Goal: Information Seeking & Learning: Understand process/instructions

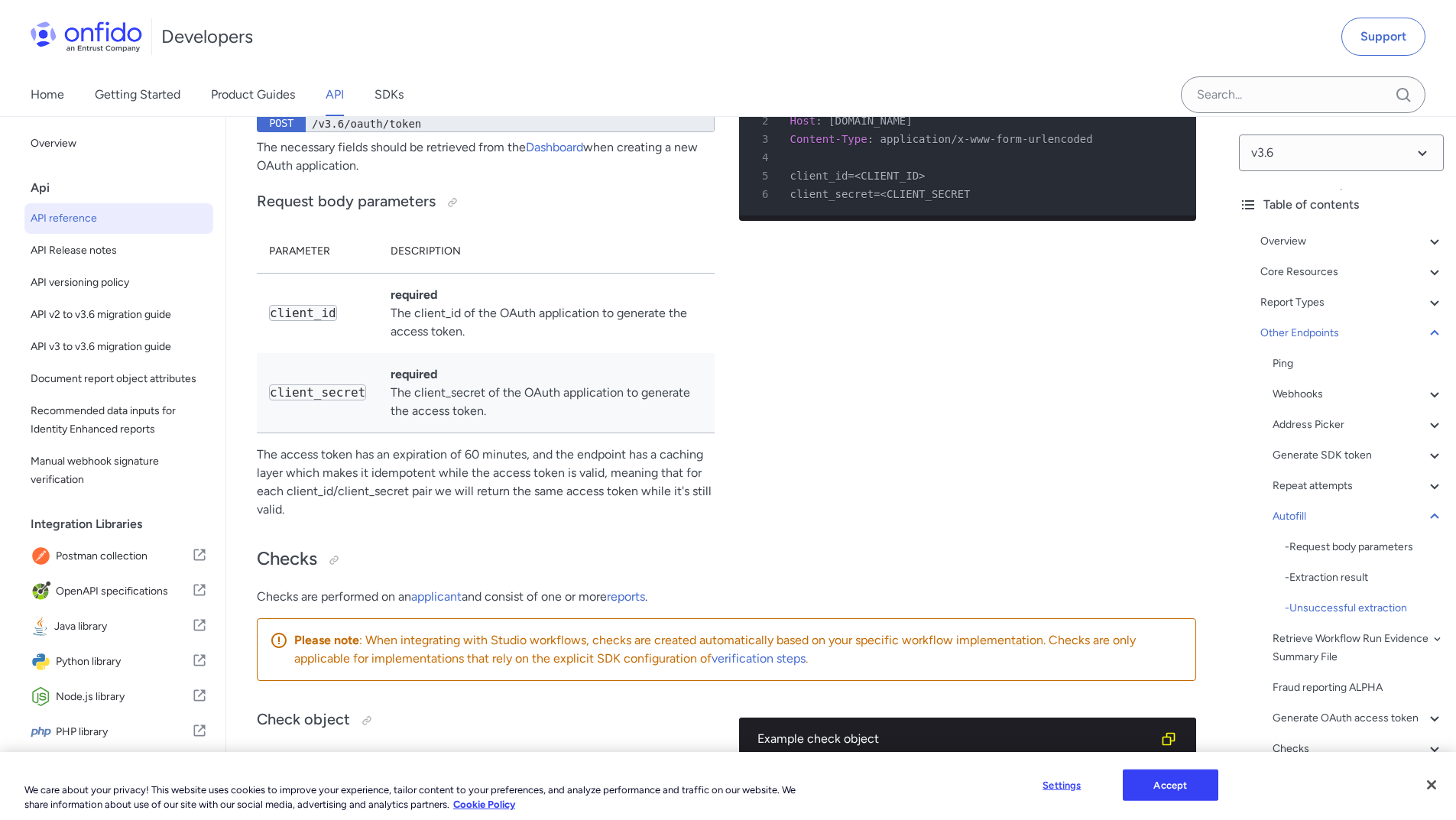
scroll to position [135872, 0]
click at [127, 99] on link "Getting Started" at bounding box center [137, 94] width 86 height 42
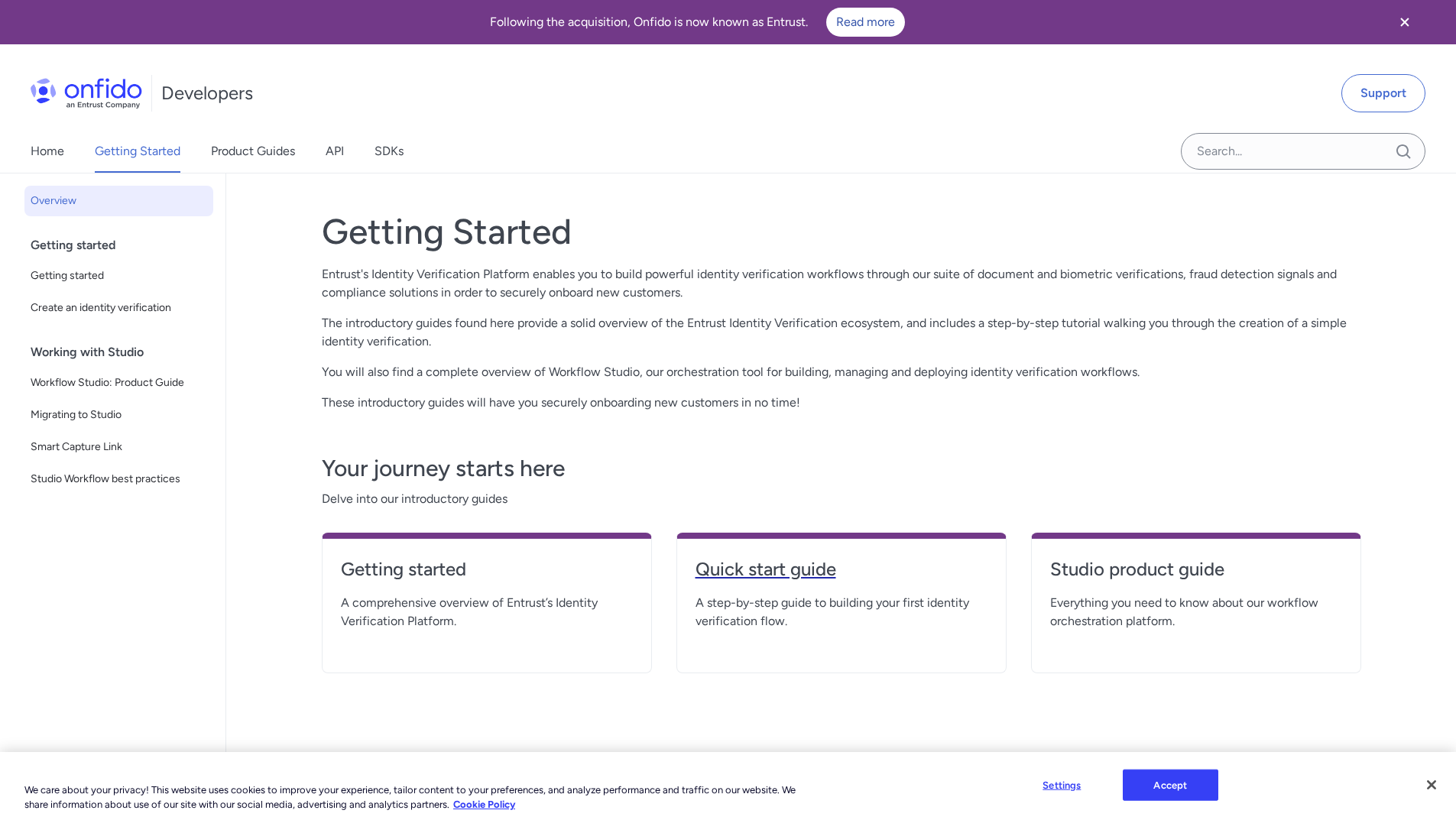
click at [785, 568] on h4 "Quick start guide" at bounding box center [841, 569] width 292 height 24
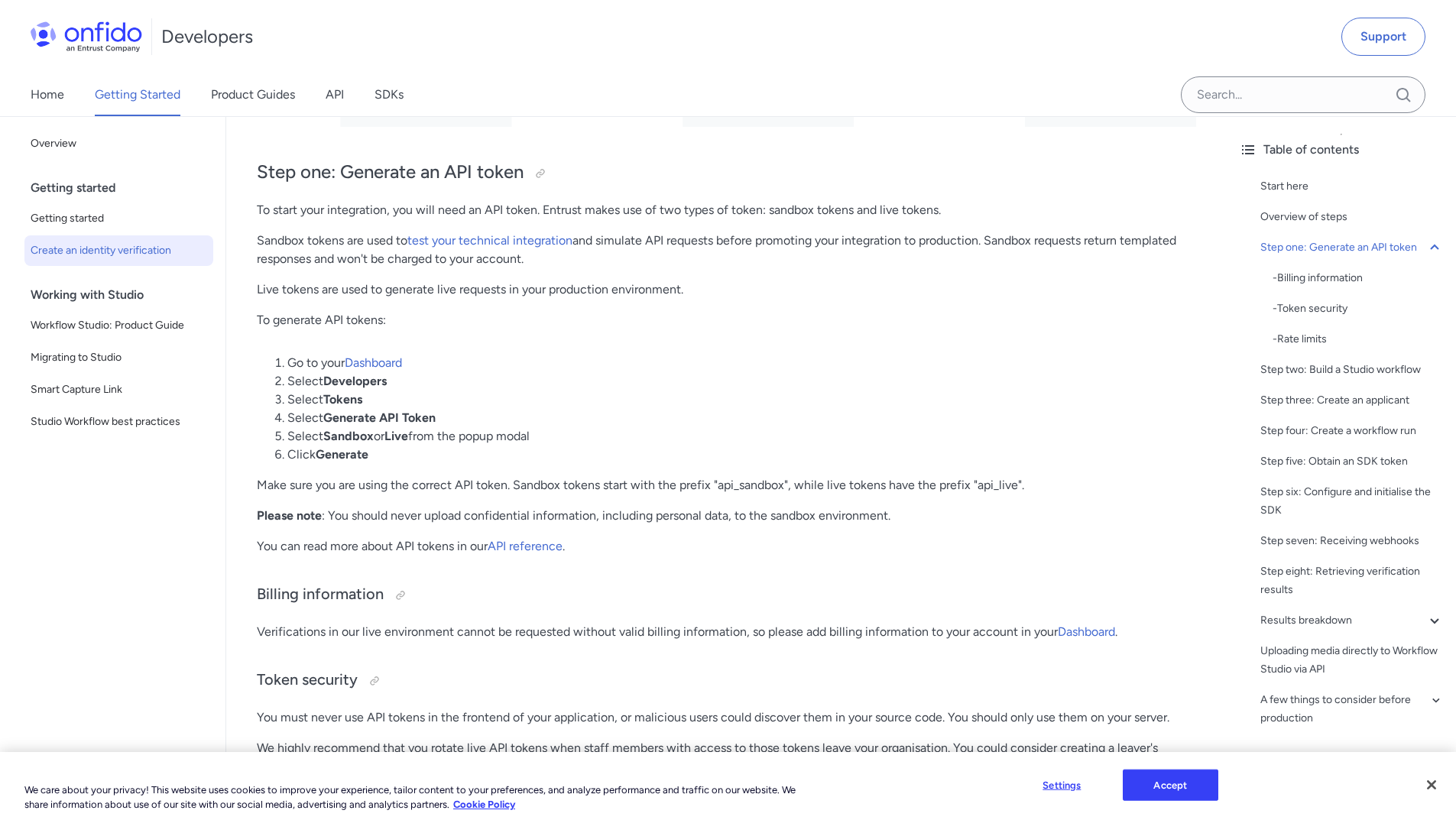
scroll to position [916, 0]
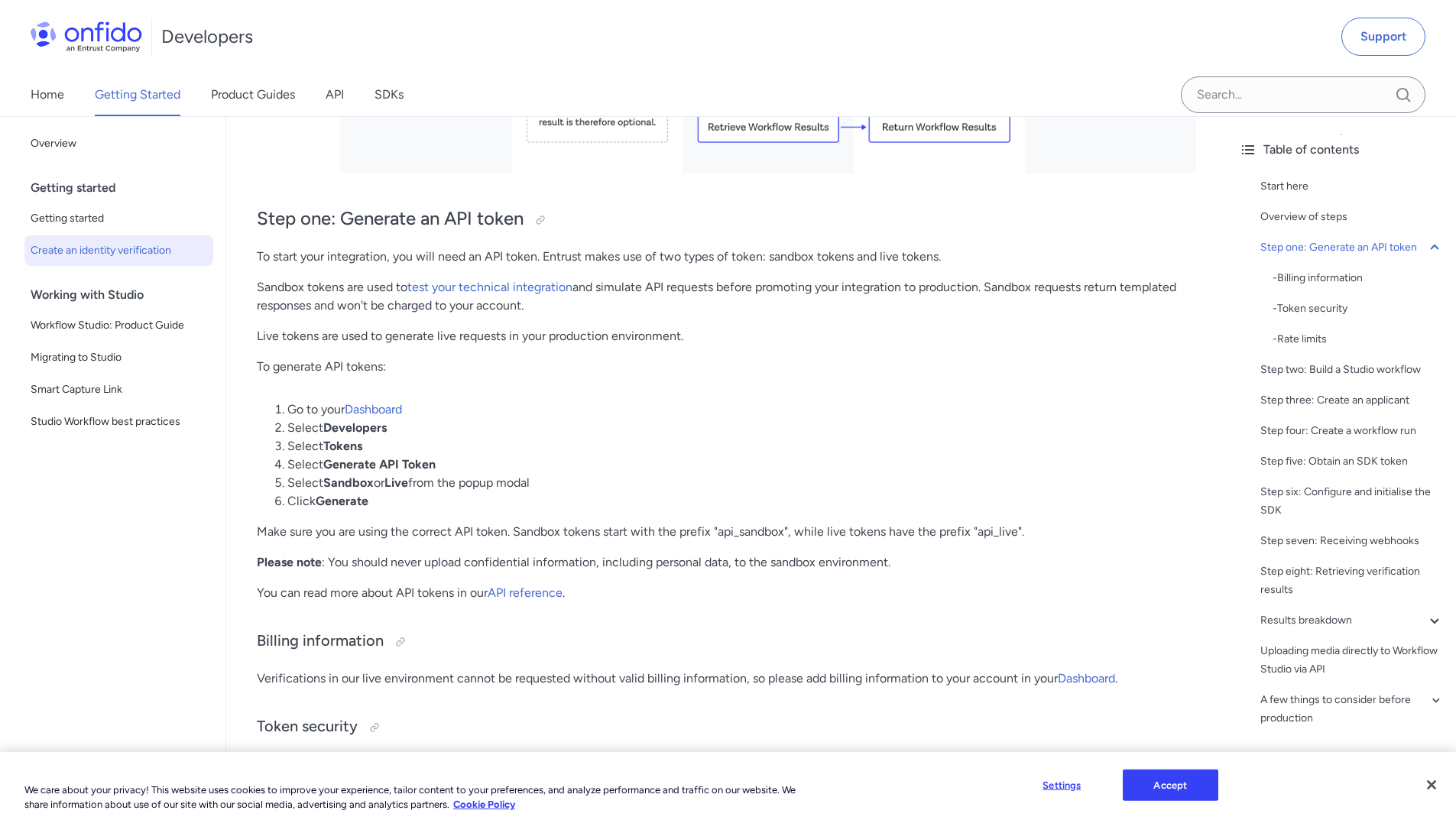
click at [399, 96] on link "SDKs" at bounding box center [389, 94] width 29 height 42
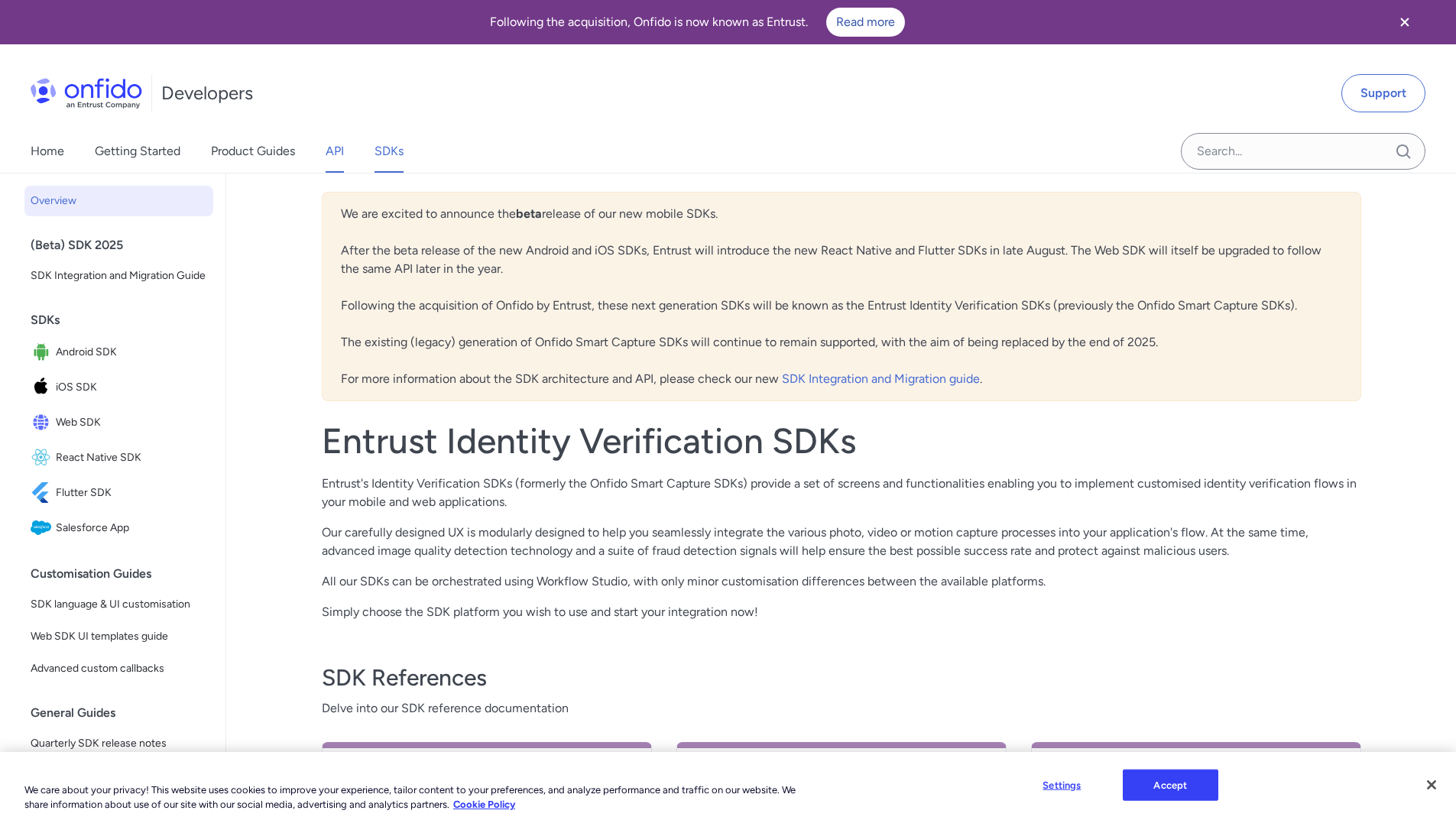
click at [338, 150] on link "API" at bounding box center [334, 151] width 18 height 42
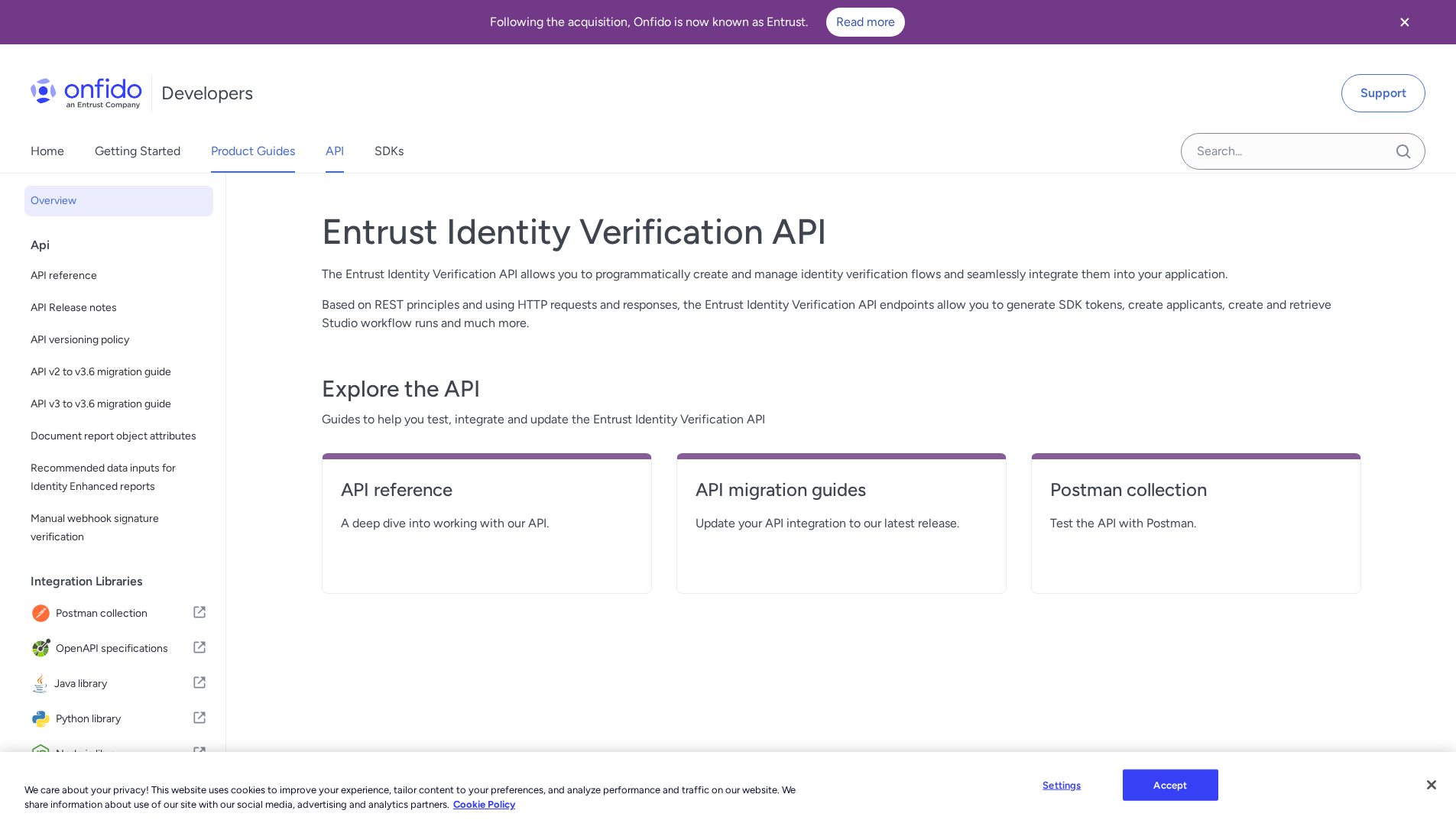
click at [280, 151] on link "Product Guides" at bounding box center [252, 151] width 84 height 42
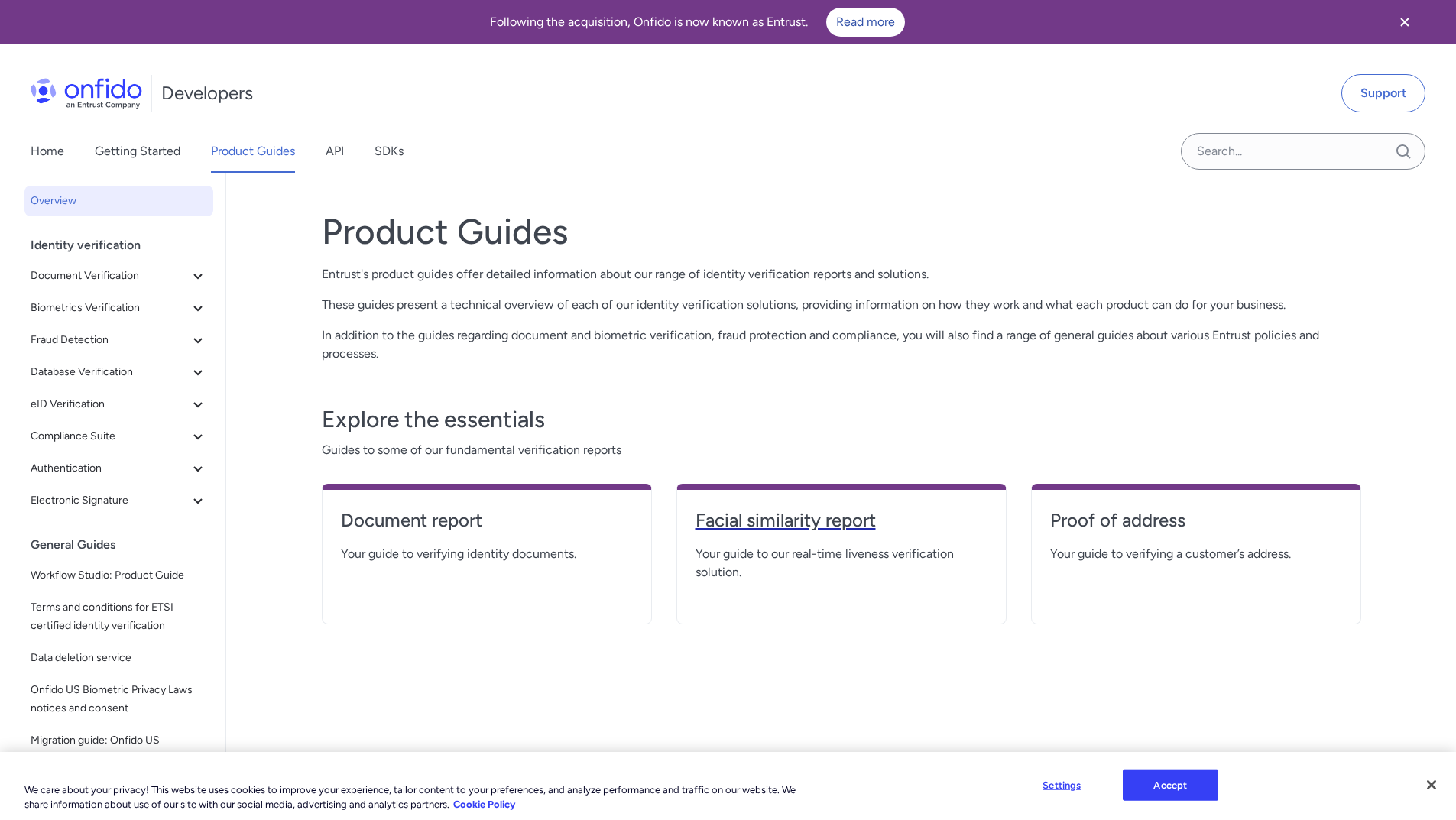
click at [792, 521] on h4 "Facial similarity report" at bounding box center [841, 520] width 292 height 24
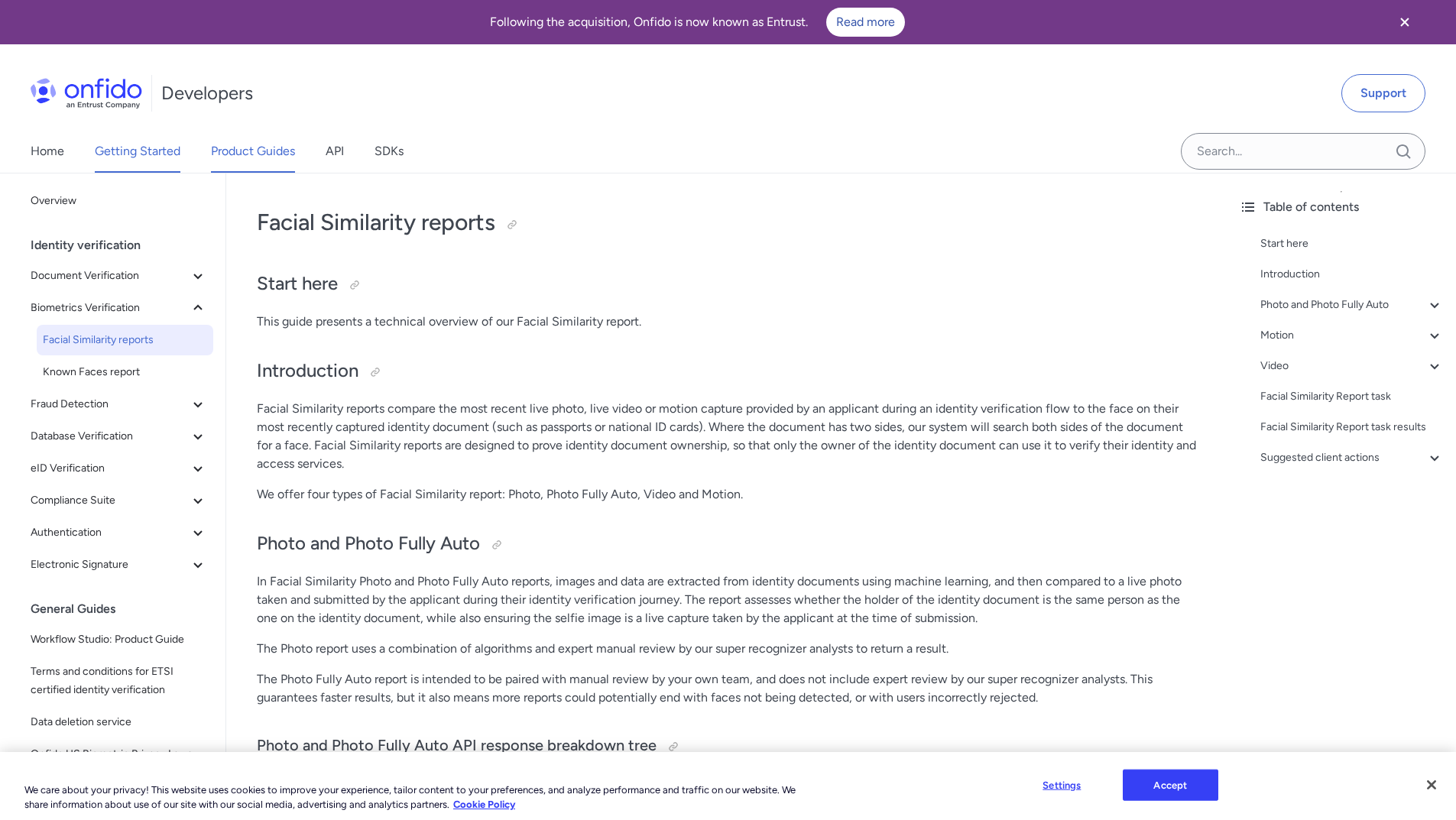
click at [152, 151] on link "Getting Started" at bounding box center [137, 151] width 86 height 42
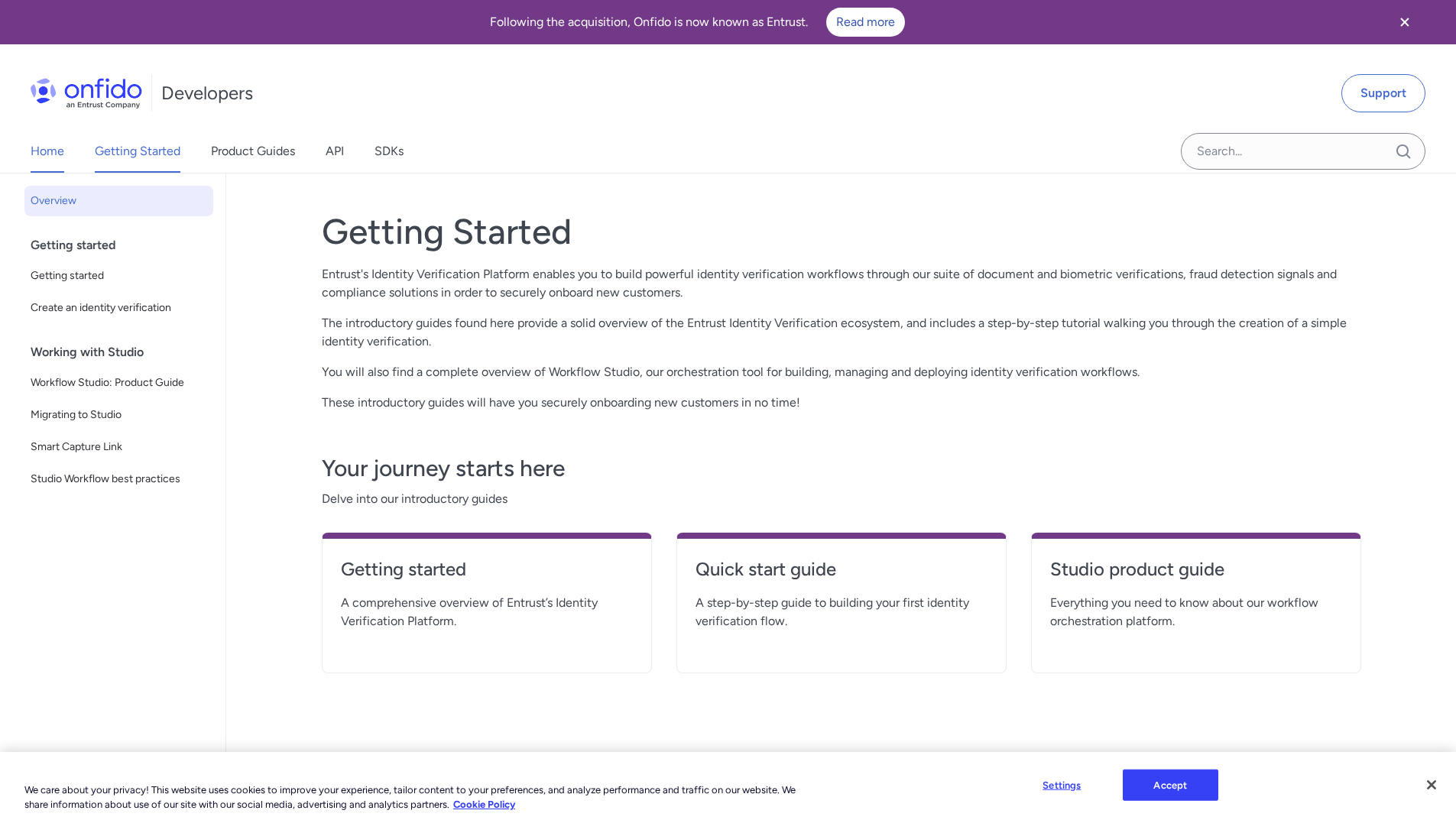
click at [61, 155] on link "Home" at bounding box center [47, 151] width 33 height 42
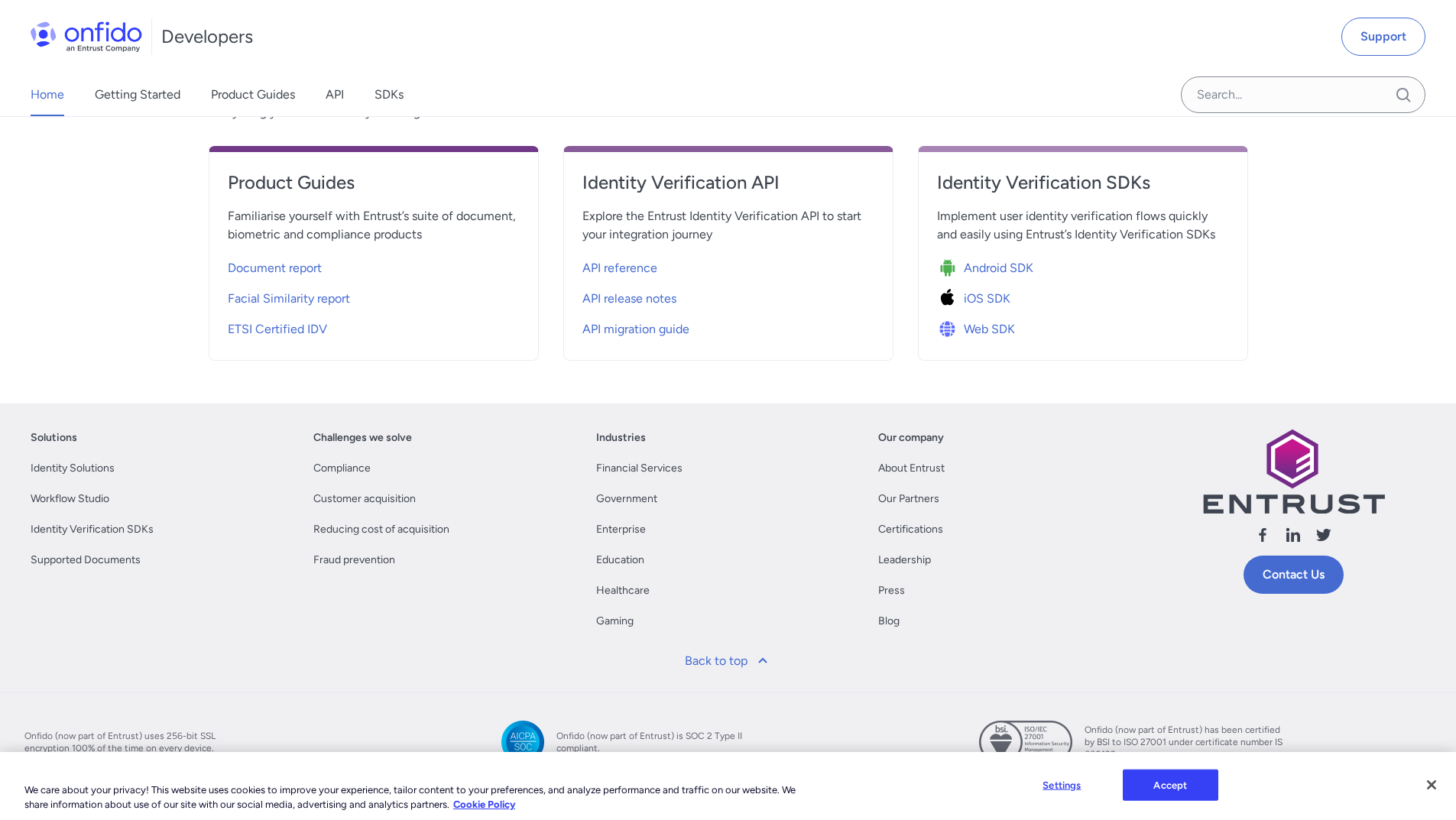
scroll to position [610, 0]
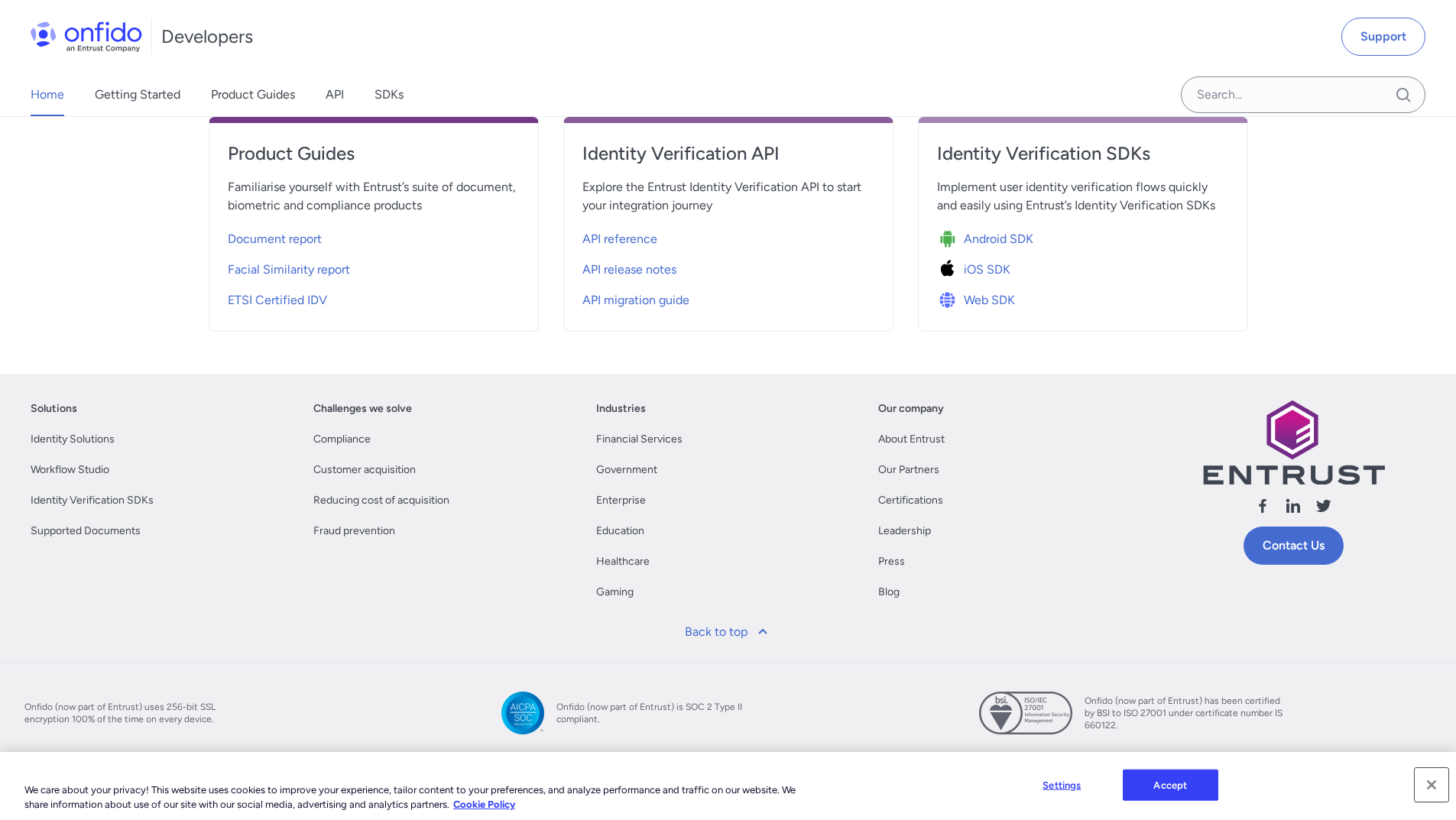
click at [1435, 786] on button "Close" at bounding box center [1431, 784] width 33 height 33
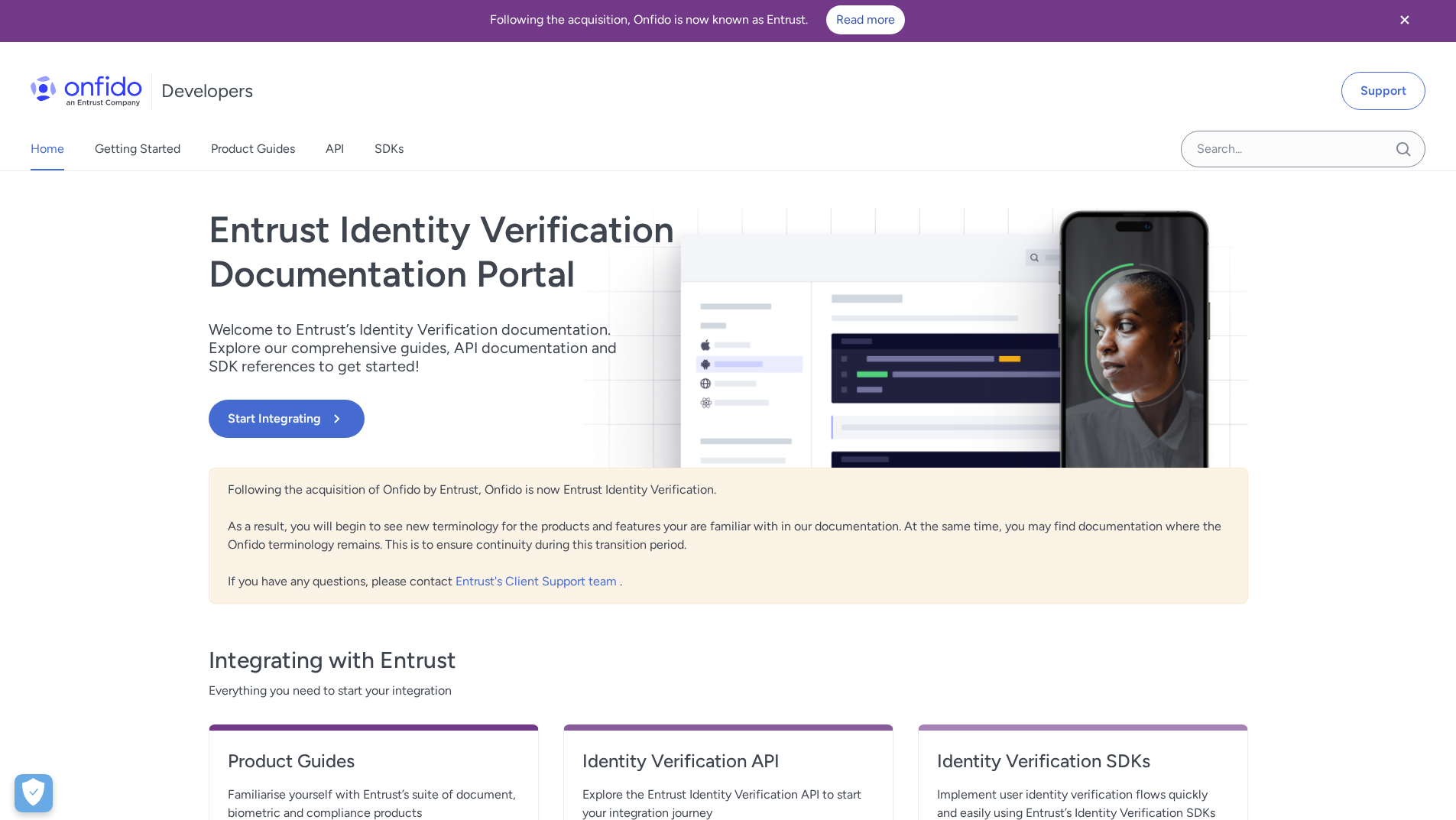
scroll to position [0, 0]
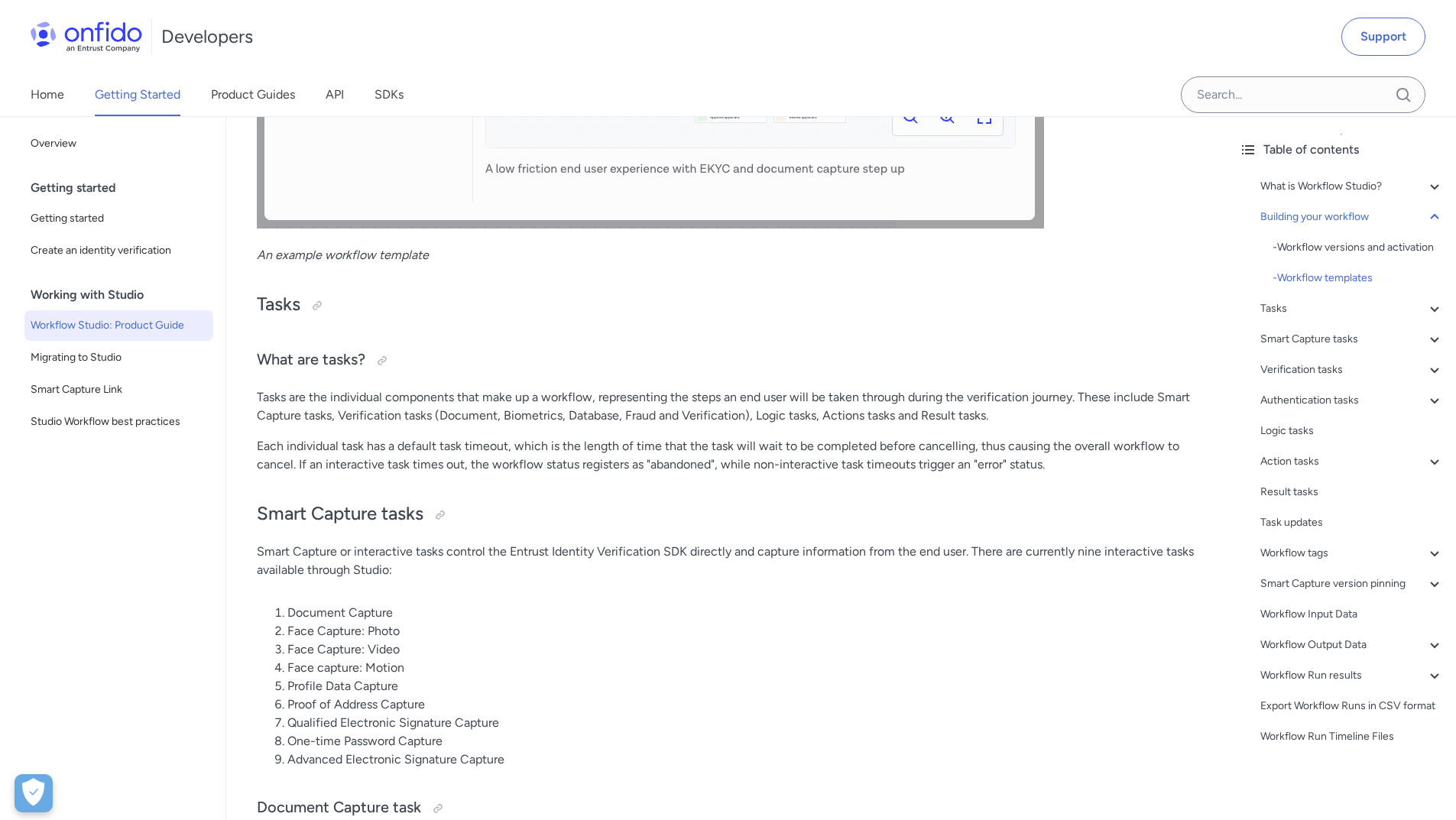
scroll to position [4430, 0]
click at [82, 246] on span "Create an identity verification" at bounding box center [119, 250] width 176 height 18
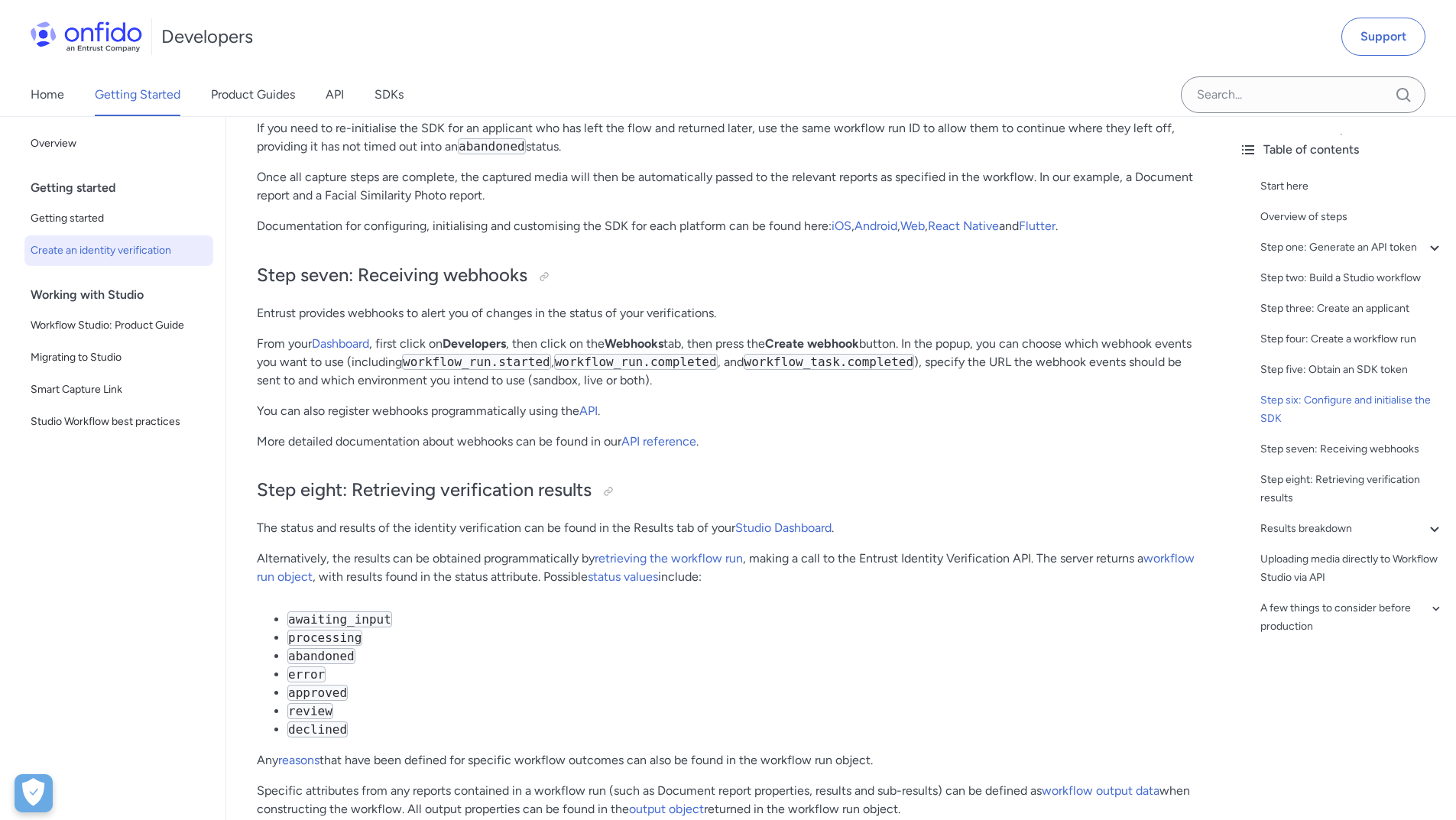
scroll to position [5245, 0]
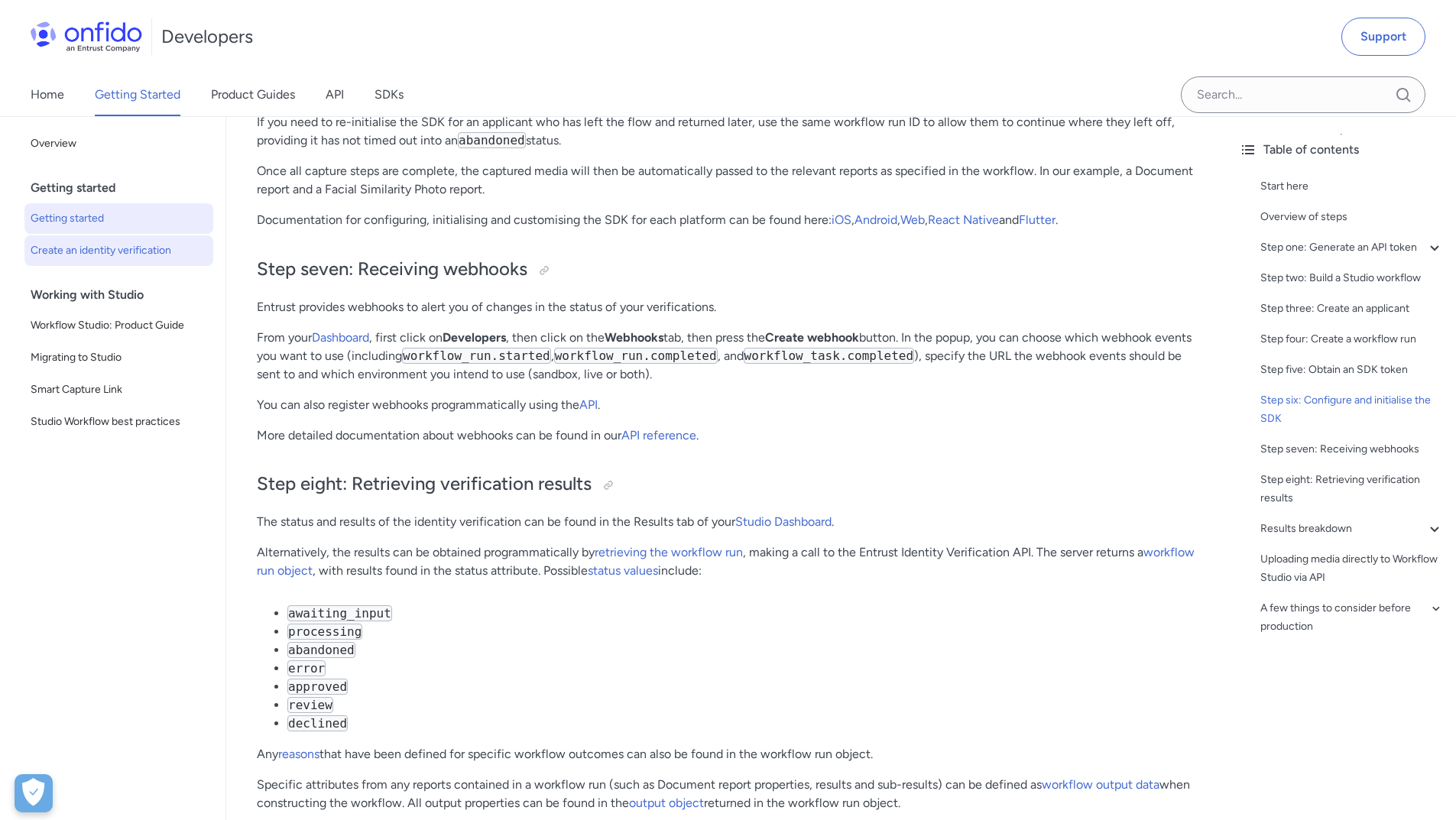
click at [70, 220] on span "Getting started" at bounding box center [119, 219] width 176 height 18
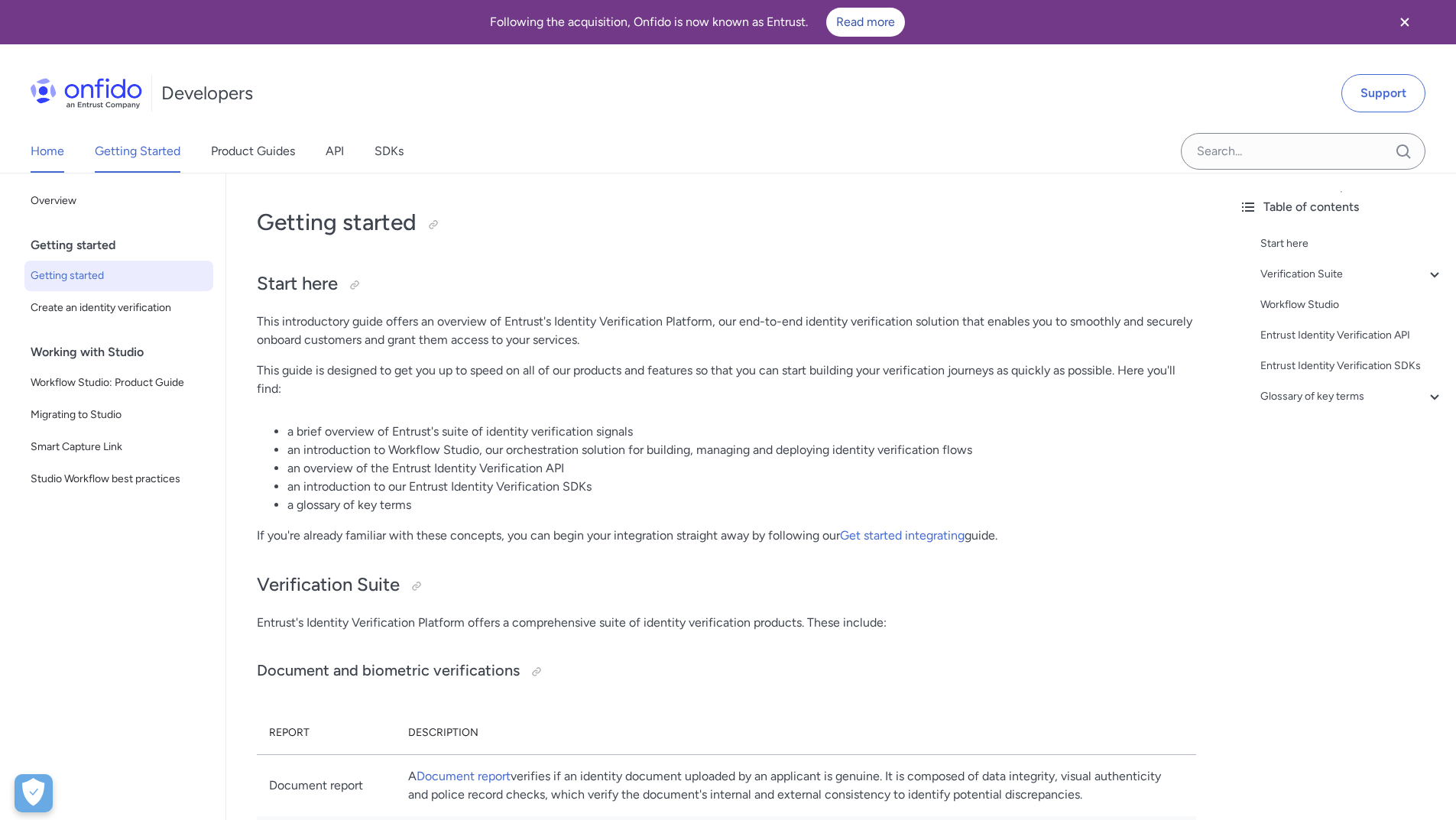
click at [48, 151] on link "Home" at bounding box center [47, 151] width 33 height 42
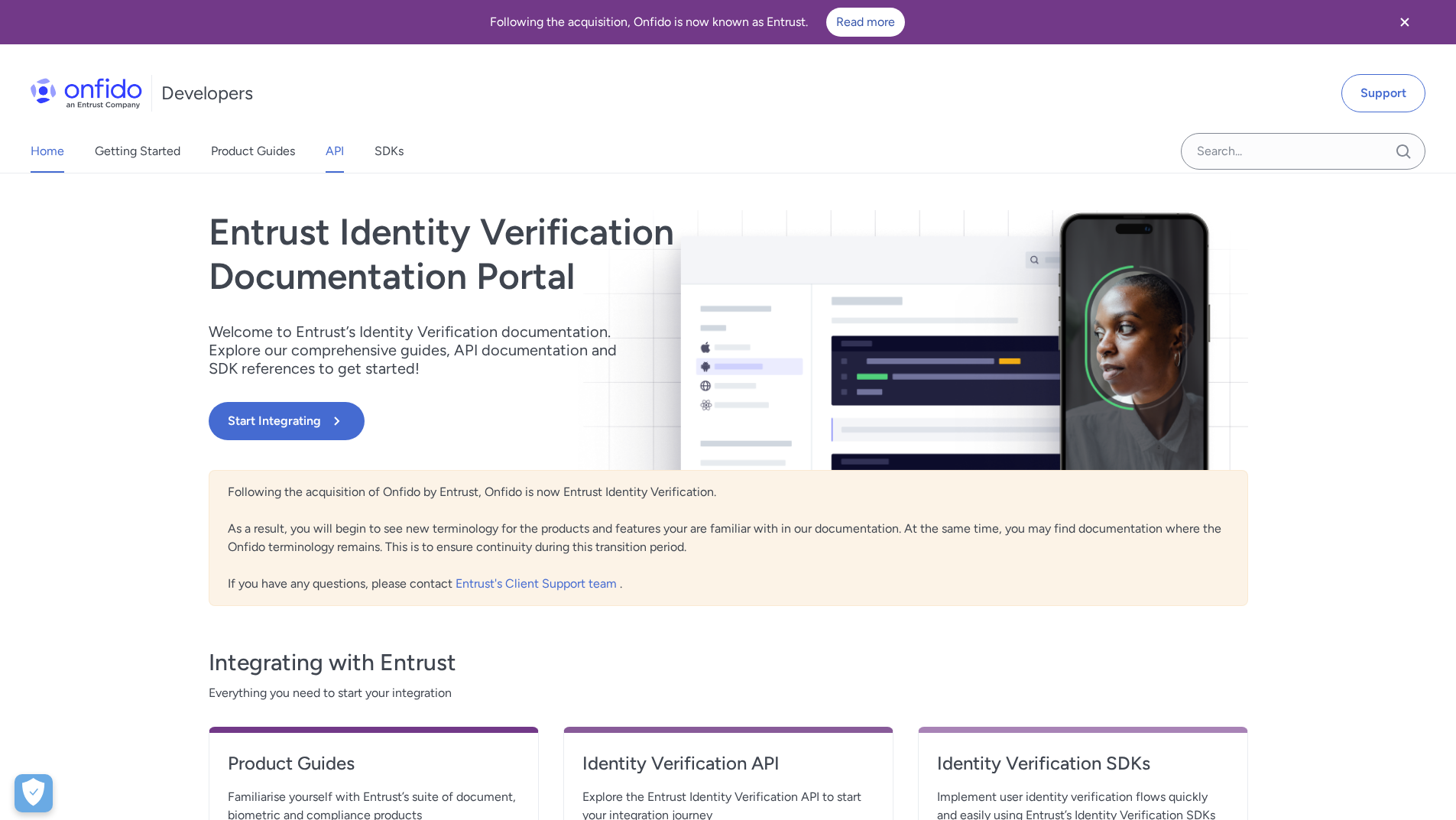
click at [341, 151] on link "API" at bounding box center [334, 151] width 18 height 42
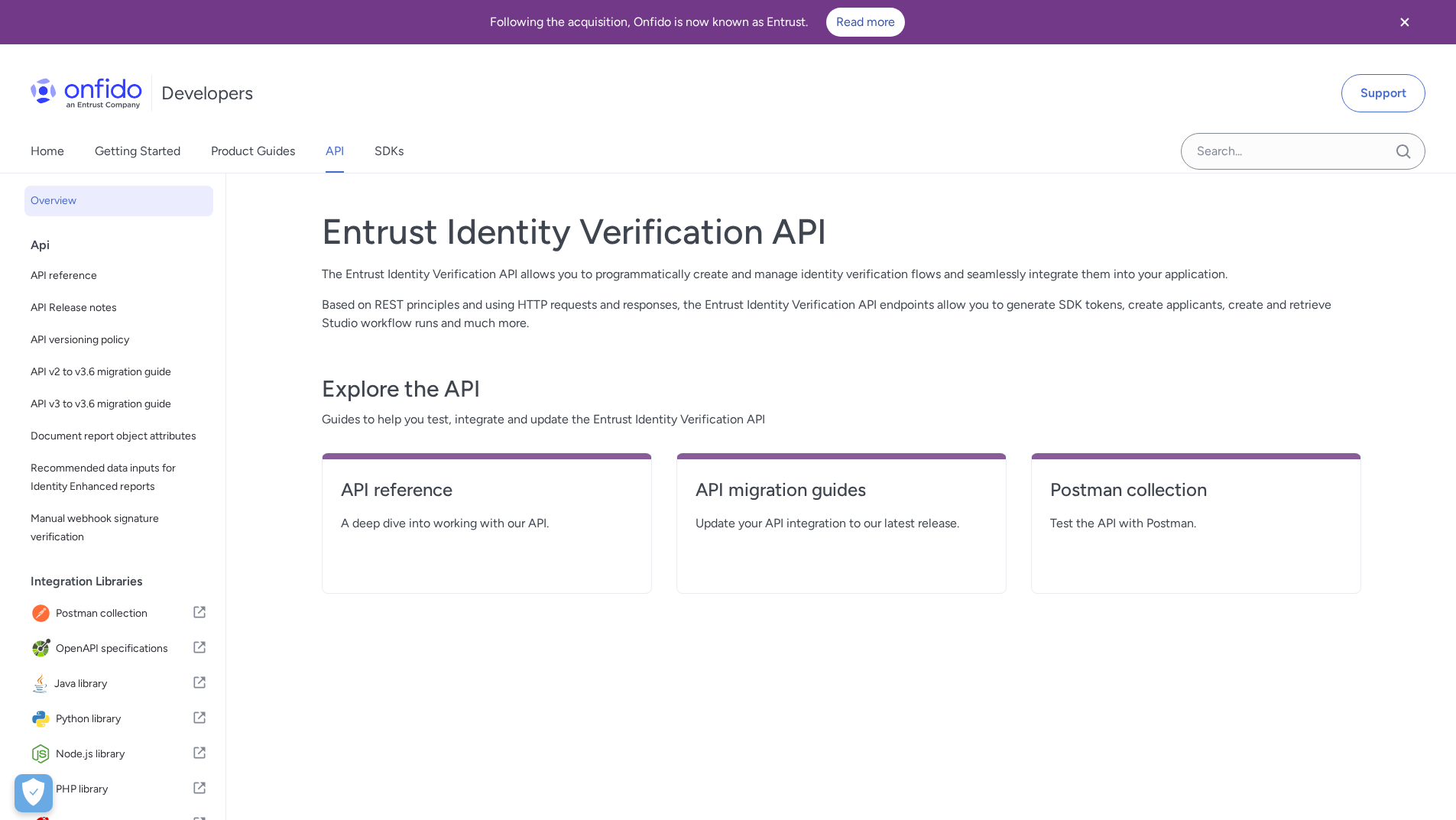
click at [1403, 23] on icon "Close banner" at bounding box center [1404, 22] width 8 height 8
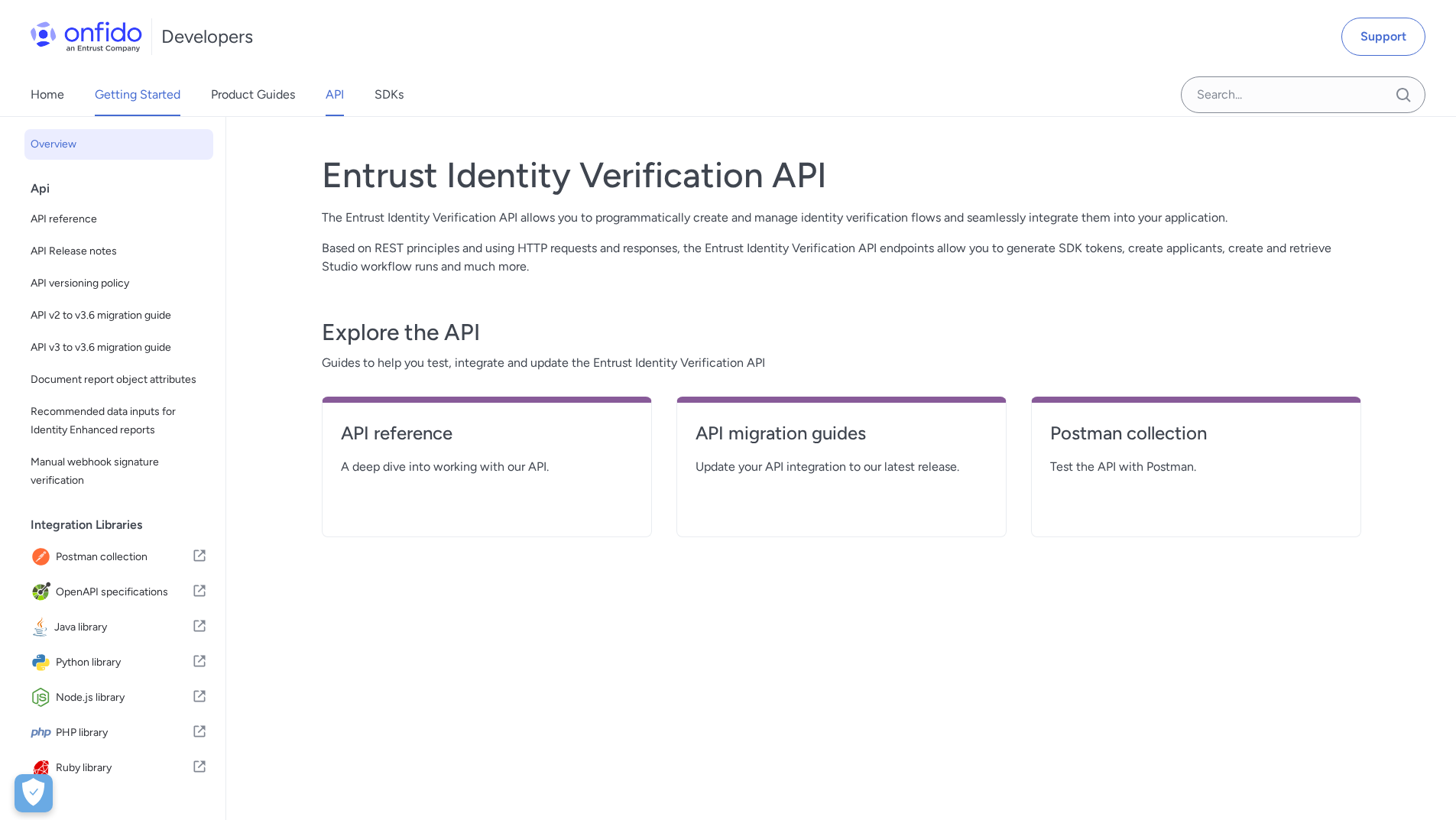
click at [136, 98] on link "Getting Started" at bounding box center [137, 94] width 86 height 42
